Goal: Find specific fact: Find specific fact

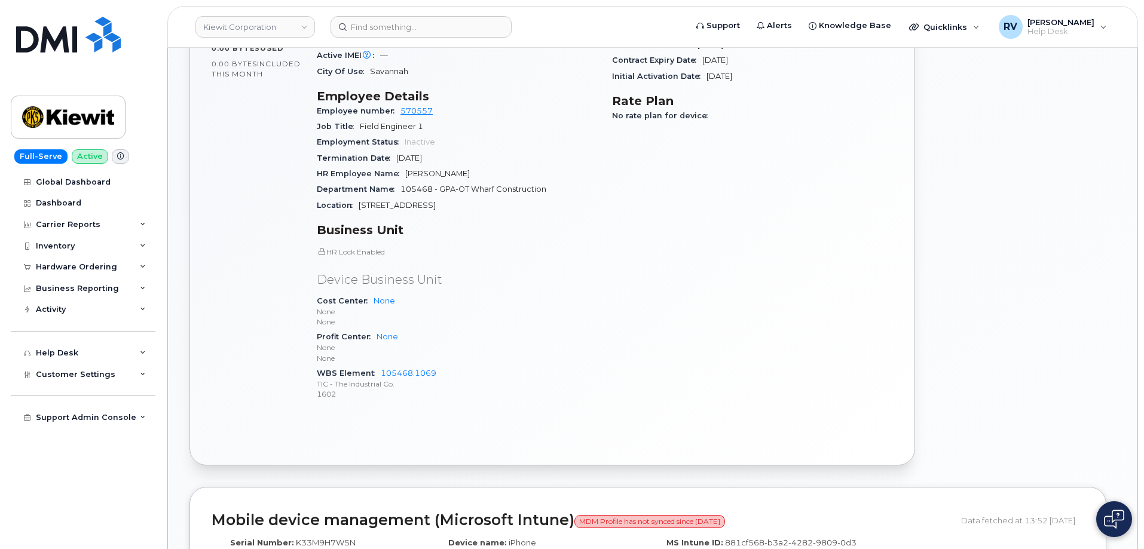
scroll to position [478, 0]
drag, startPoint x: 485, startPoint y: 372, endPoint x: 409, endPoint y: 360, distance: 76.7
click at [409, 367] on span "105468.1069 TIC - The Industrial Co. 1602" at bounding box center [457, 382] width 281 height 31
click at [483, 365] on div "WBS Element 105468.1069 TIC - The Industrial Co. 1602" at bounding box center [457, 383] width 281 height 36
drag, startPoint x: 448, startPoint y: 356, endPoint x: 381, endPoint y: 359, distance: 67.6
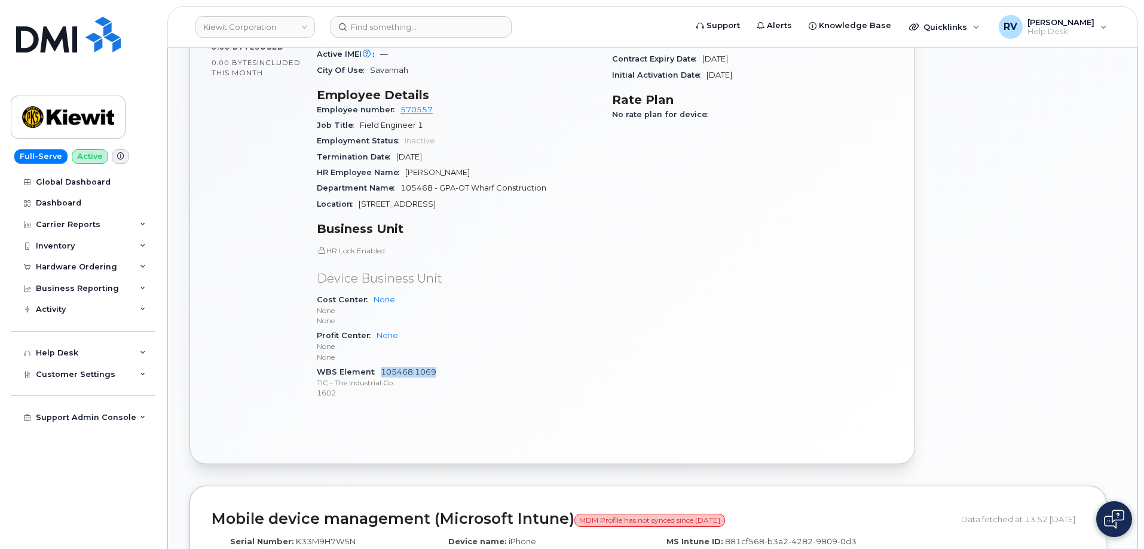
click at [381, 365] on div "WBS Element 105468.1069 TIC - The Industrial Co. 1602" at bounding box center [457, 383] width 281 height 36
copy link "105468.1069"
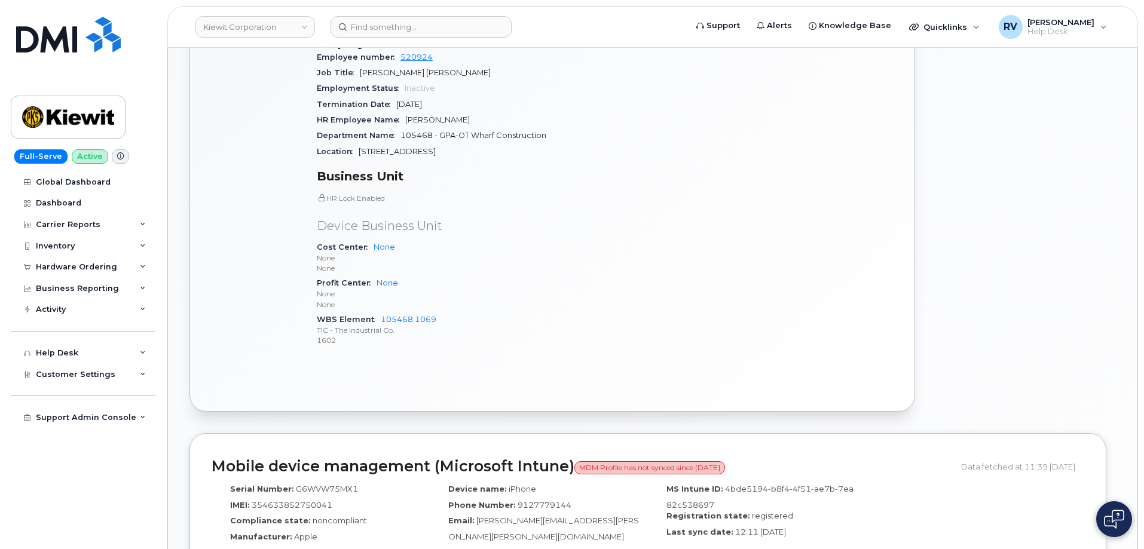
scroll to position [657, 0]
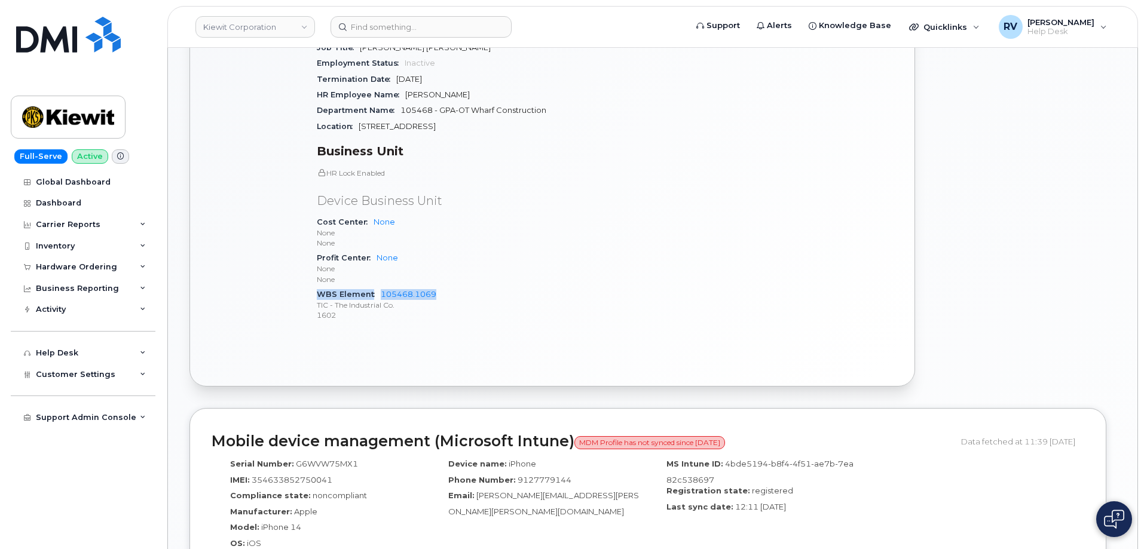
drag, startPoint x: 488, startPoint y: 283, endPoint x: 390, endPoint y: 274, distance: 97.8
click at [390, 274] on div "HR Lock Enabled Device Business Unit Cost Center None None None Profit Center N…" at bounding box center [457, 245] width 281 height 155
click at [468, 287] on div "WBS Element 105468.1069 TIC - The Industrial Co. 1602" at bounding box center [457, 305] width 281 height 36
drag, startPoint x: 465, startPoint y: 277, endPoint x: 382, endPoint y: 278, distance: 83.1
click at [382, 287] on div "WBS Element 105468.1069 TIC - The Industrial Co. 1602" at bounding box center [457, 305] width 281 height 36
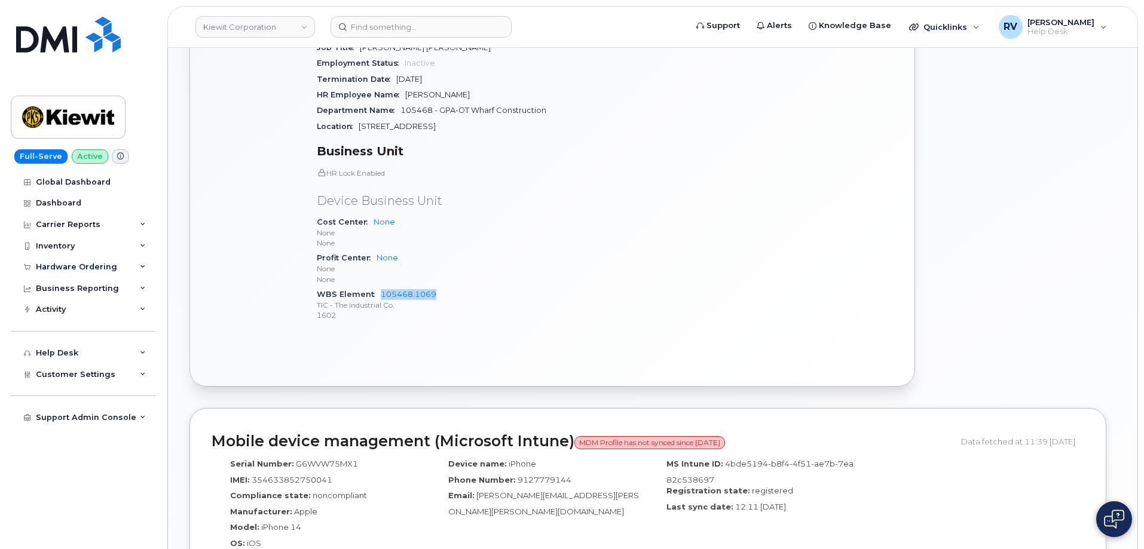
copy link "105468.1069"
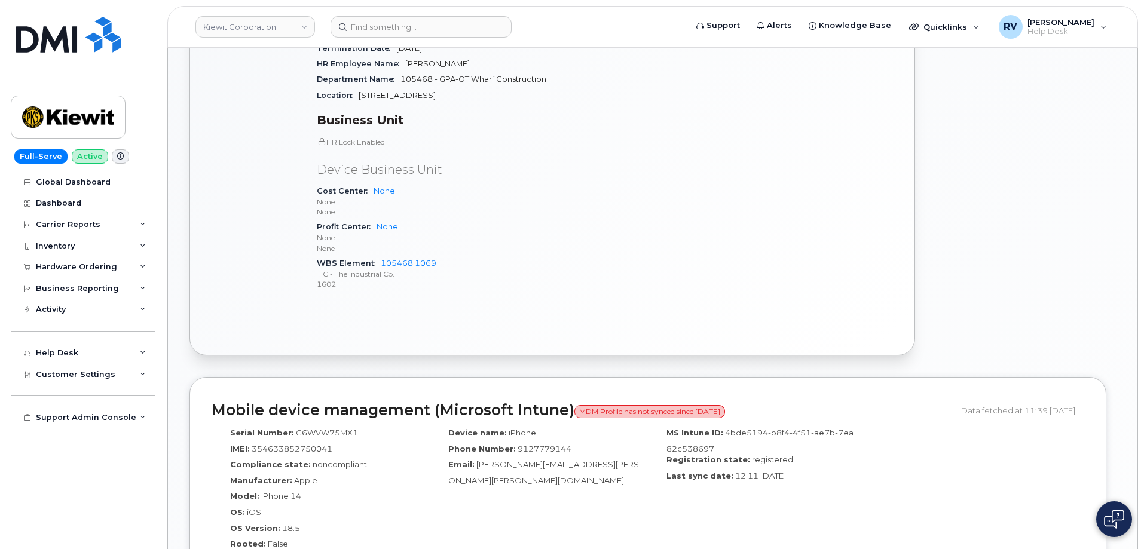
scroll to position [717, 0]
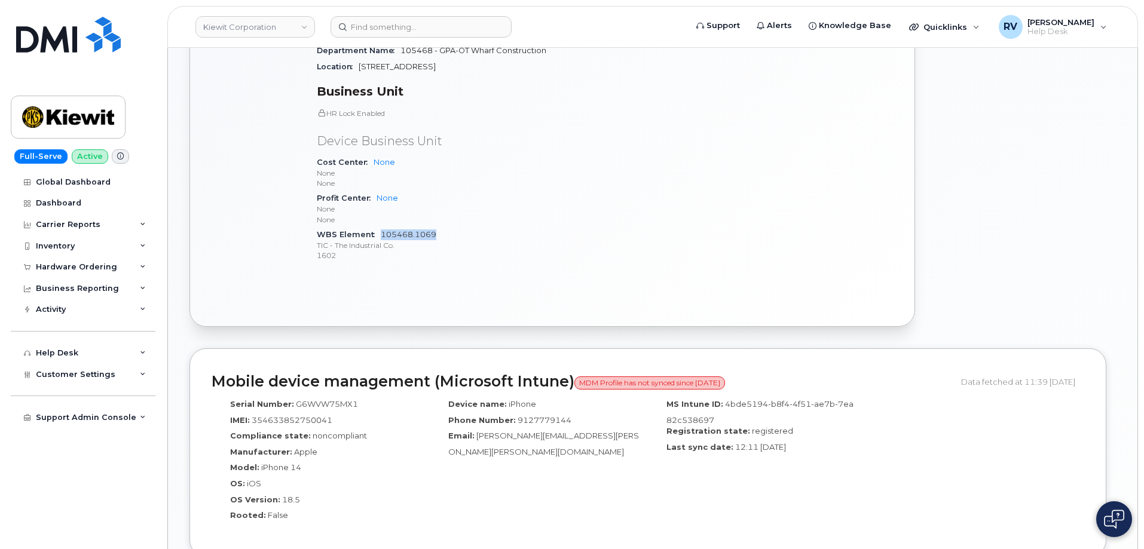
drag, startPoint x: 489, startPoint y: 219, endPoint x: 380, endPoint y: 223, distance: 108.8
click at [380, 227] on div "WBS Element 105468.1069 TIC - The Industrial Co. 1602" at bounding box center [457, 245] width 281 height 36
copy link "105468.1069"
